Goal: Transaction & Acquisition: Purchase product/service

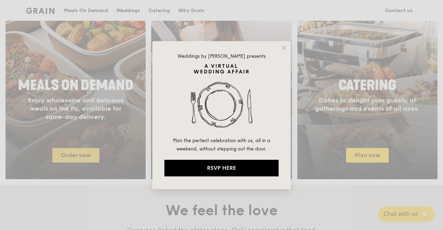
click at [66, 159] on div "Weddings by [PERSON_NAME] presents Plan the perfect celebration with us, all in…" at bounding box center [221, 115] width 443 height 230
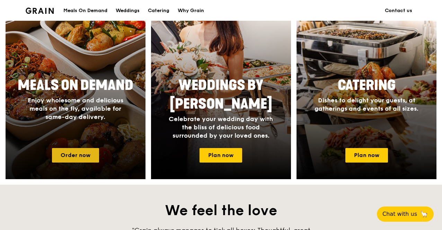
click at [72, 154] on link "Order now" at bounding box center [75, 155] width 47 height 15
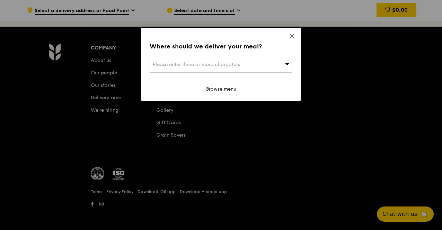
scroll to position [2939, 0]
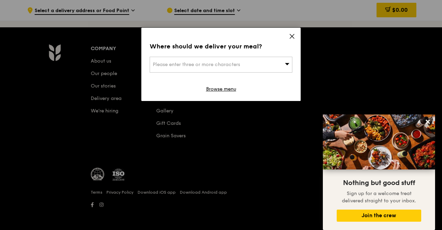
click at [294, 36] on icon at bounding box center [292, 36] width 6 height 6
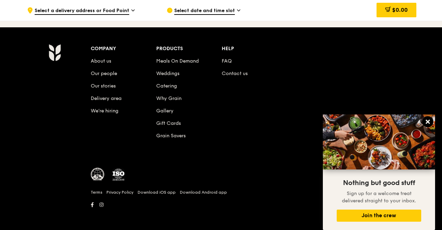
click at [430, 121] on icon at bounding box center [428, 122] width 6 height 6
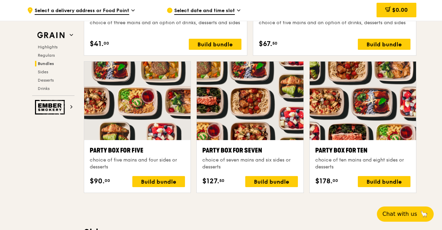
scroll to position [1367, 0]
